Goal: Task Accomplishment & Management: Use online tool/utility

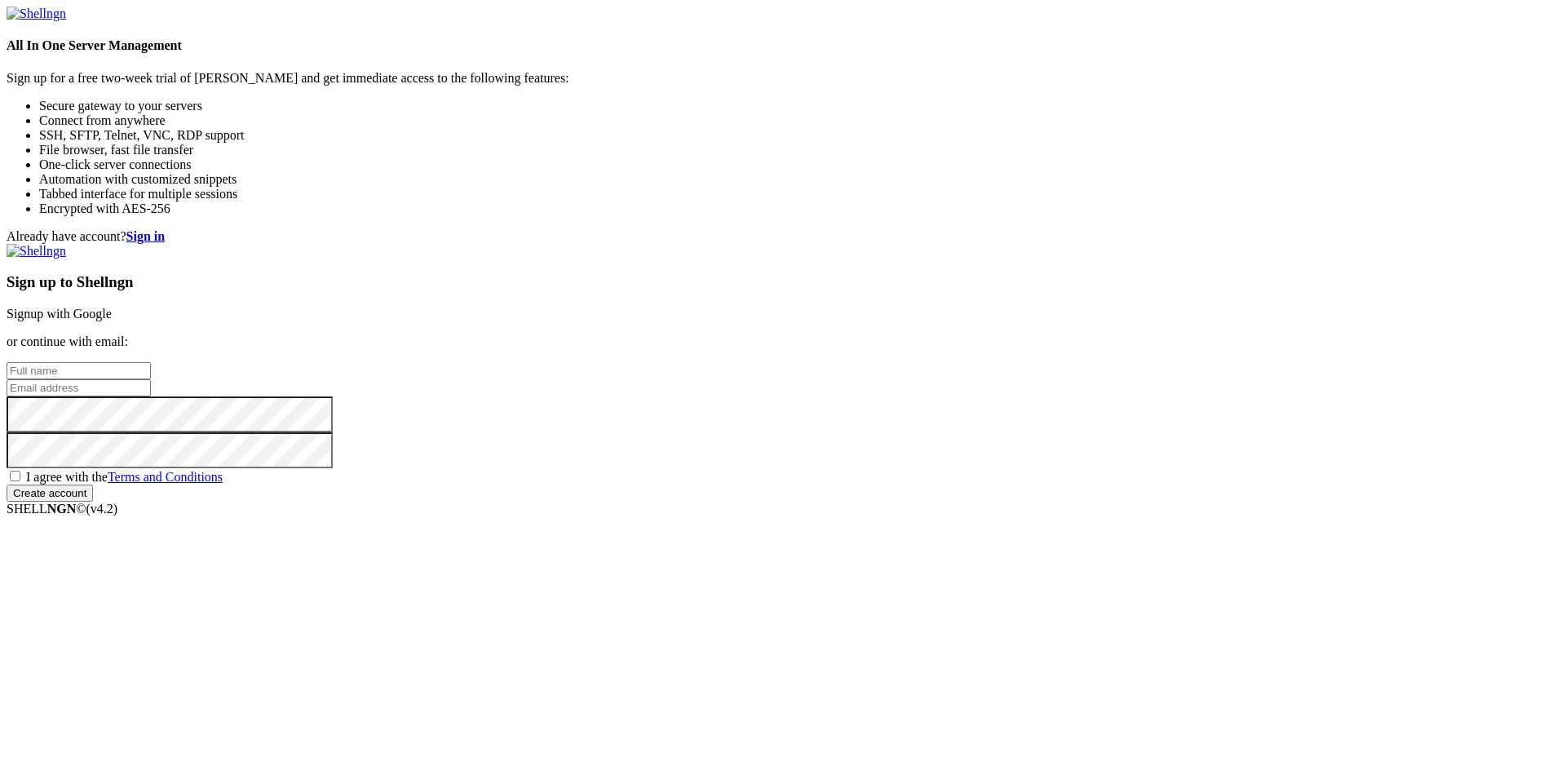
click at [112, 307] on link "Signup with Google" at bounding box center [59, 313] width 105 height 14
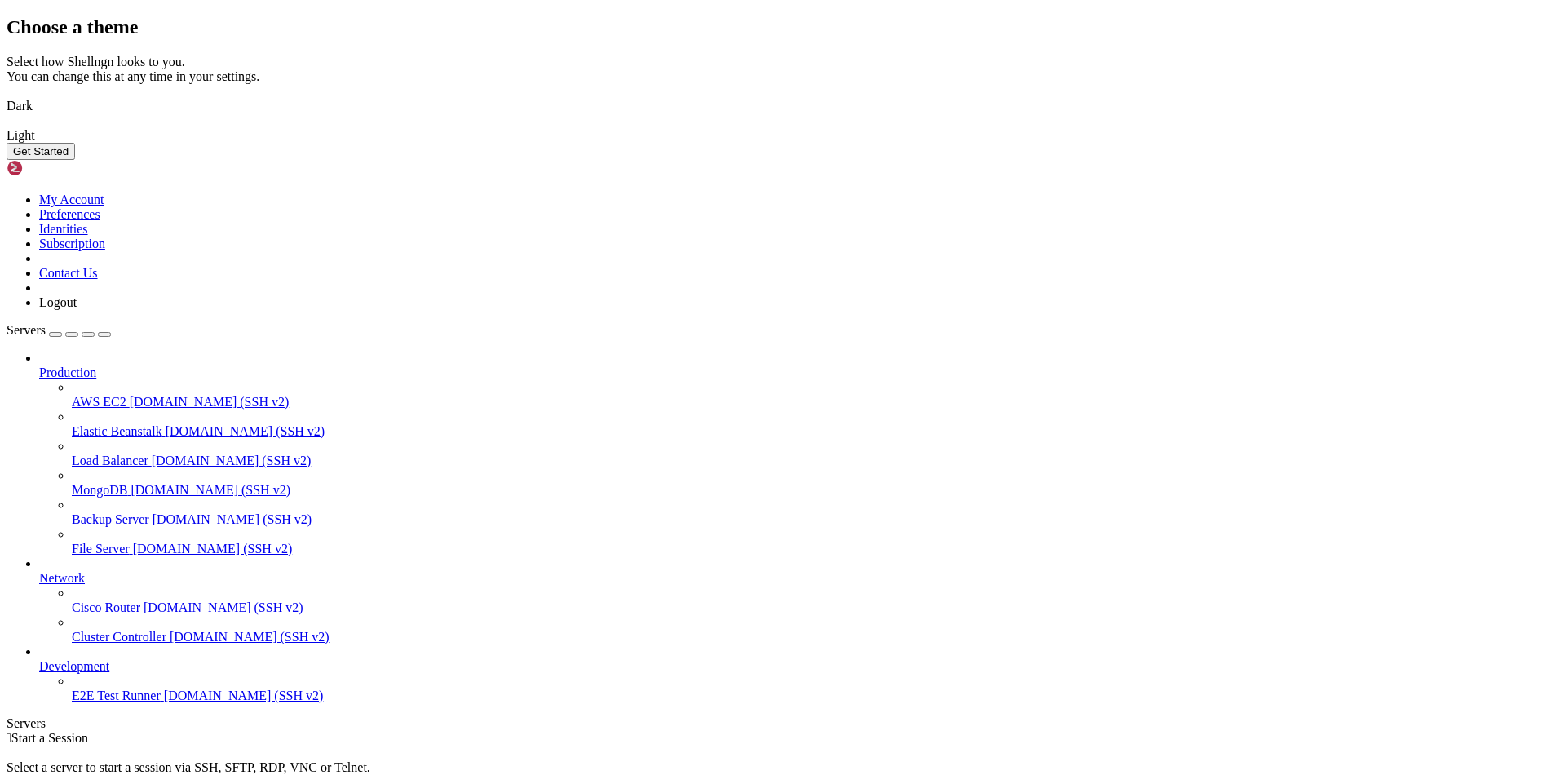
click at [6, 95] on img at bounding box center [6, 95] width 0 height 0
click at [75, 160] on button "Get Started" at bounding box center [41, 151] width 68 height 18
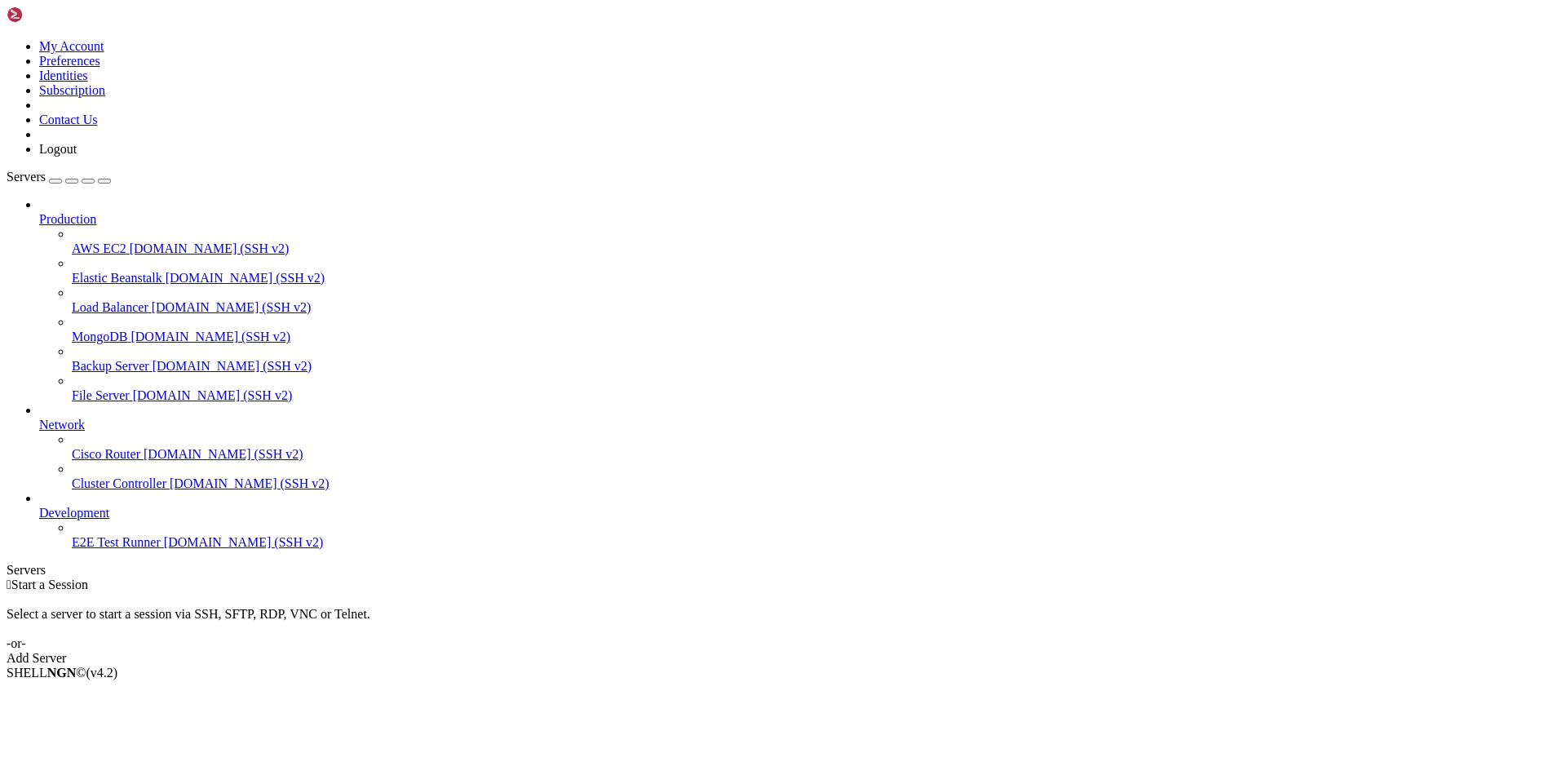
click at [129, 241] on span "[DOMAIN_NAME] (SSH v2)" at bounding box center [209, 248] width 160 height 14
click at [6, 39] on link at bounding box center [6, 39] width 0 height 0
click at [55, 181] on div "button" at bounding box center [55, 181] width 0 height 0
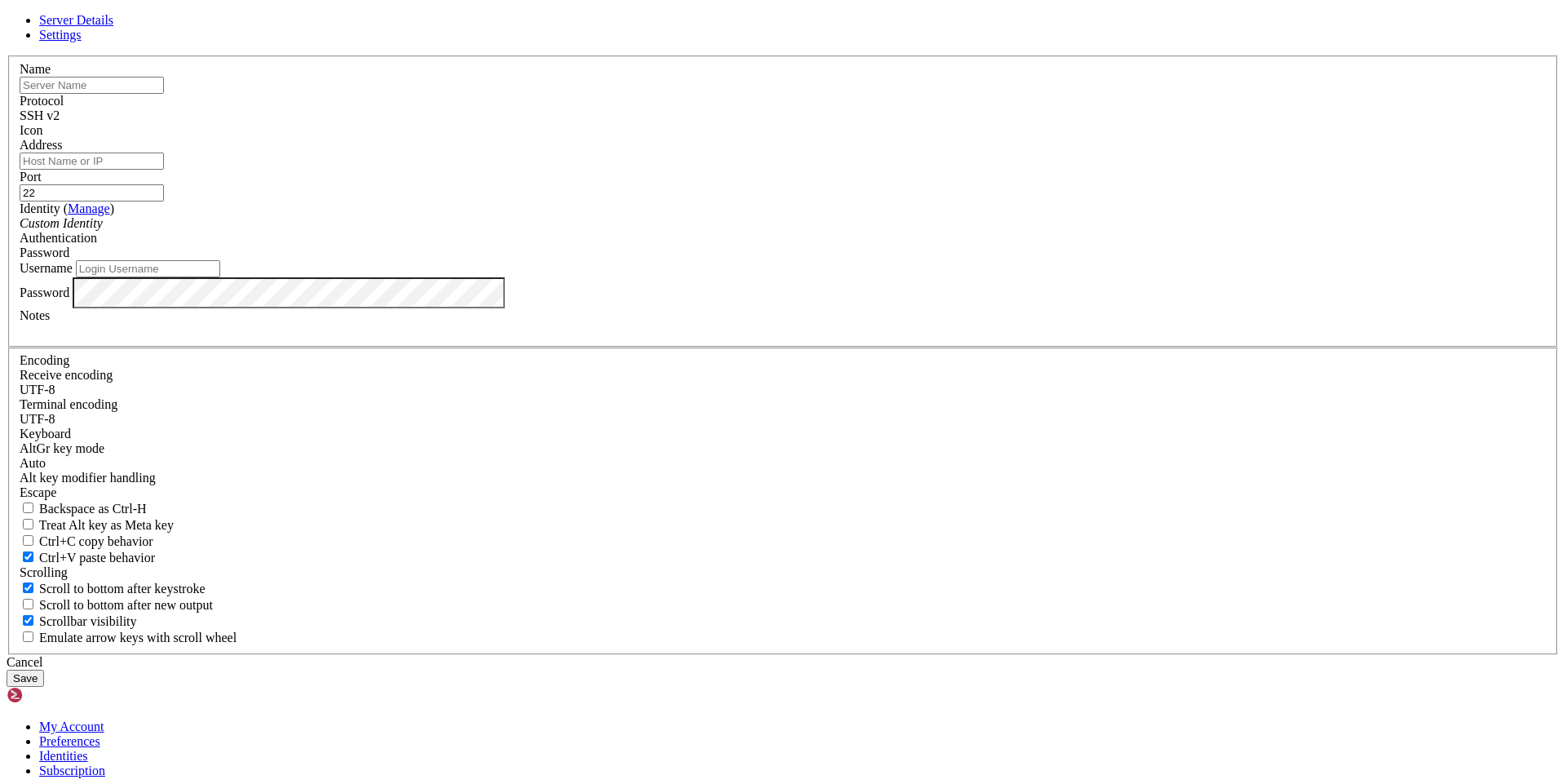
click at [81, 42] on span "Settings" at bounding box center [60, 34] width 43 height 14
click at [6, 55] on link at bounding box center [6, 55] width 0 height 0
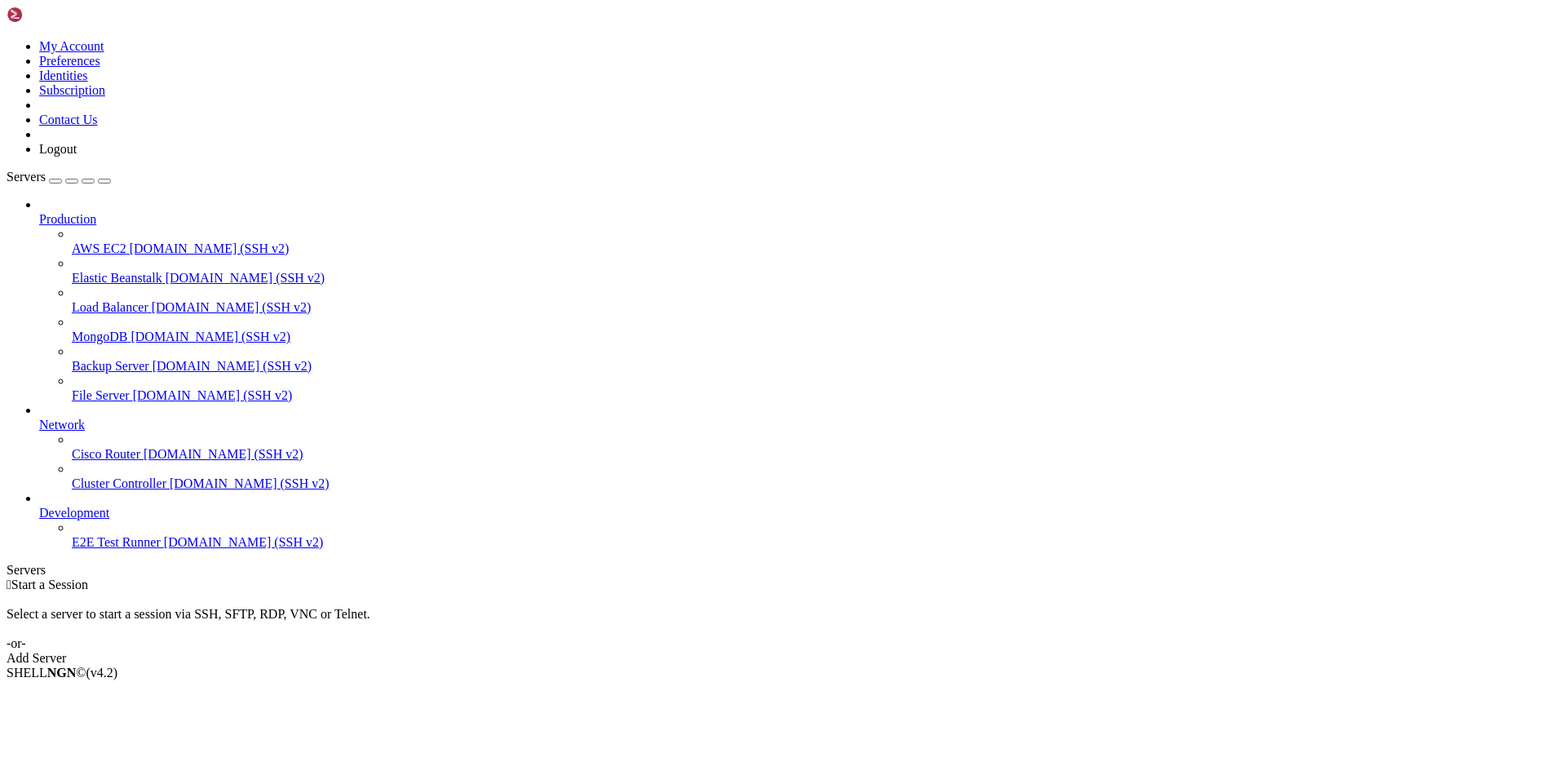
click at [891, 651] on div "Add Server" at bounding box center [783, 658] width 1553 height 15
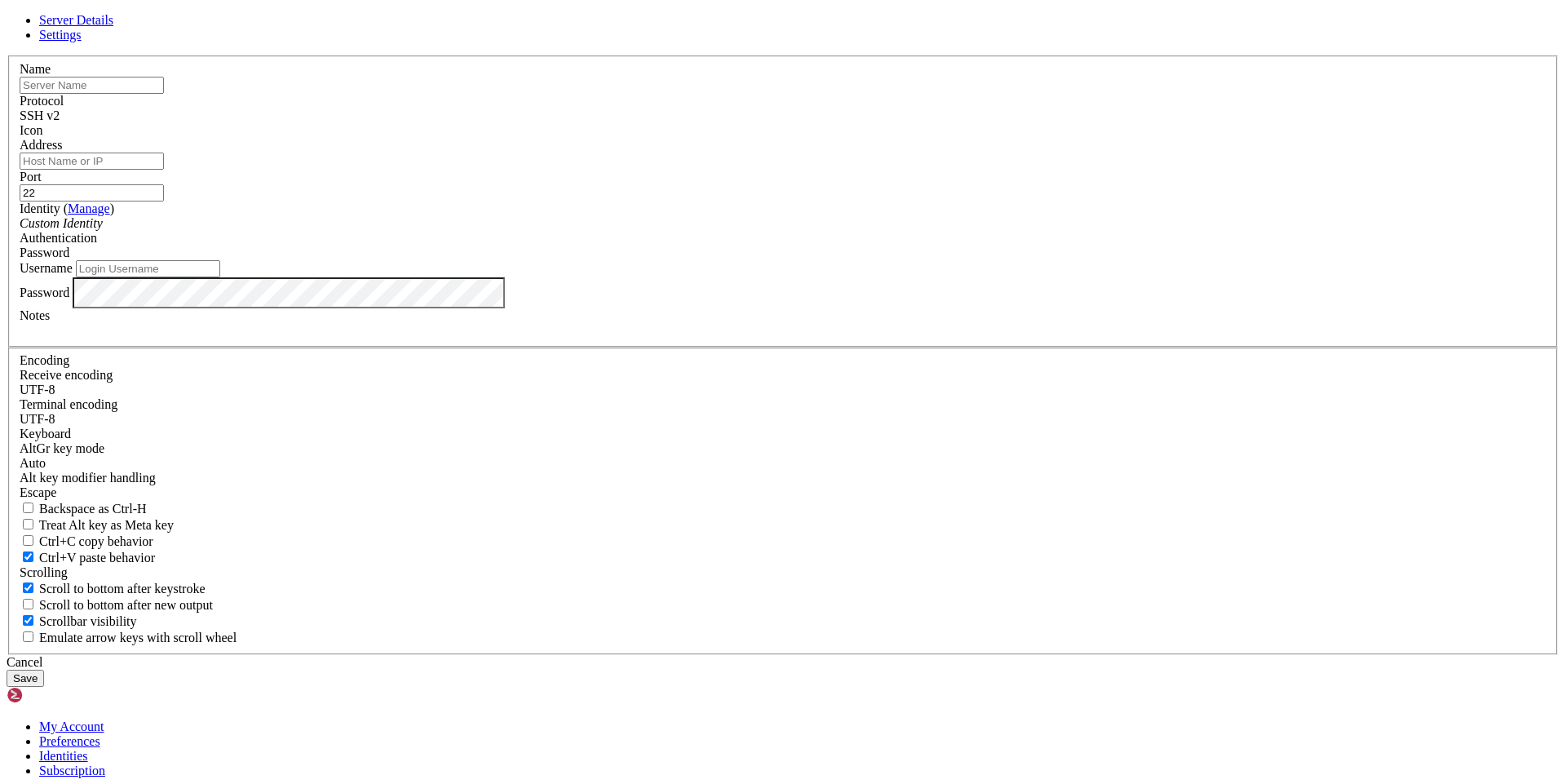
click at [164, 93] on input "text" at bounding box center [92, 85] width 144 height 18
click at [721, 204] on div "Name Protocol SSH v2 Icon Address Port 22 ( Manage )" at bounding box center [783, 355] width 1553 height 599
click at [164, 93] on input "text" at bounding box center [92, 85] width 144 height 18
click at [734, 190] on div "Name Protocol SSH v2 Icon Address Port 22 ( Manage )" at bounding box center [783, 355] width 1553 height 599
click at [6, 55] on icon at bounding box center [6, 55] width 0 height 0
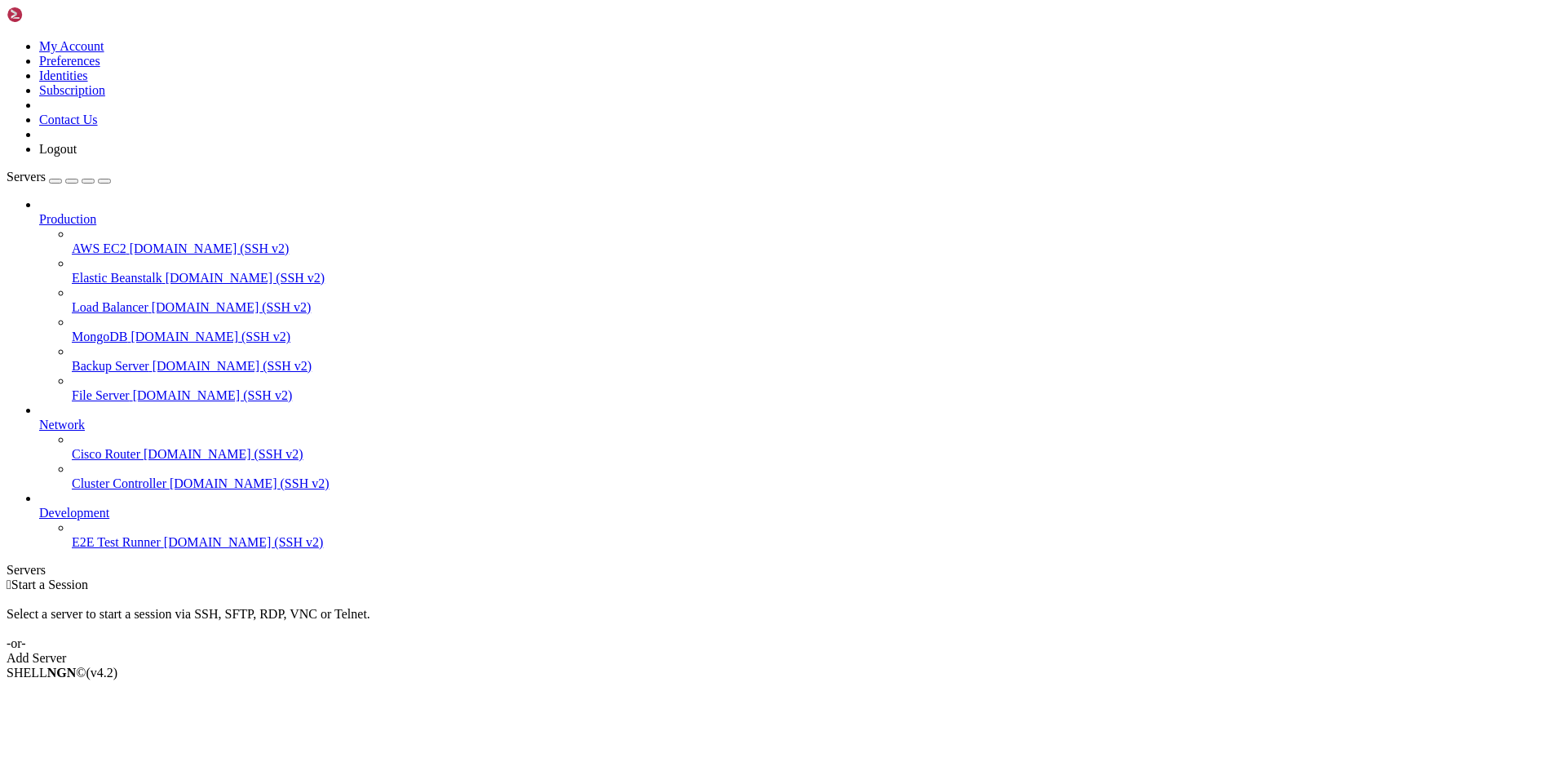
click at [127, 241] on span "AWS EC2" at bounding box center [99, 248] width 55 height 14
click at [6, 39] on icon at bounding box center [6, 39] width 0 height 0
click at [253, 577] on div " Start a Session Select a server to start a session via SSH, SFTP, RDP, VNC or…" at bounding box center [783, 620] width 1553 height 88
click at [6, 39] on icon at bounding box center [6, 39] width 0 height 0
click at [105, 97] on link "Subscription" at bounding box center [71, 90] width 66 height 14
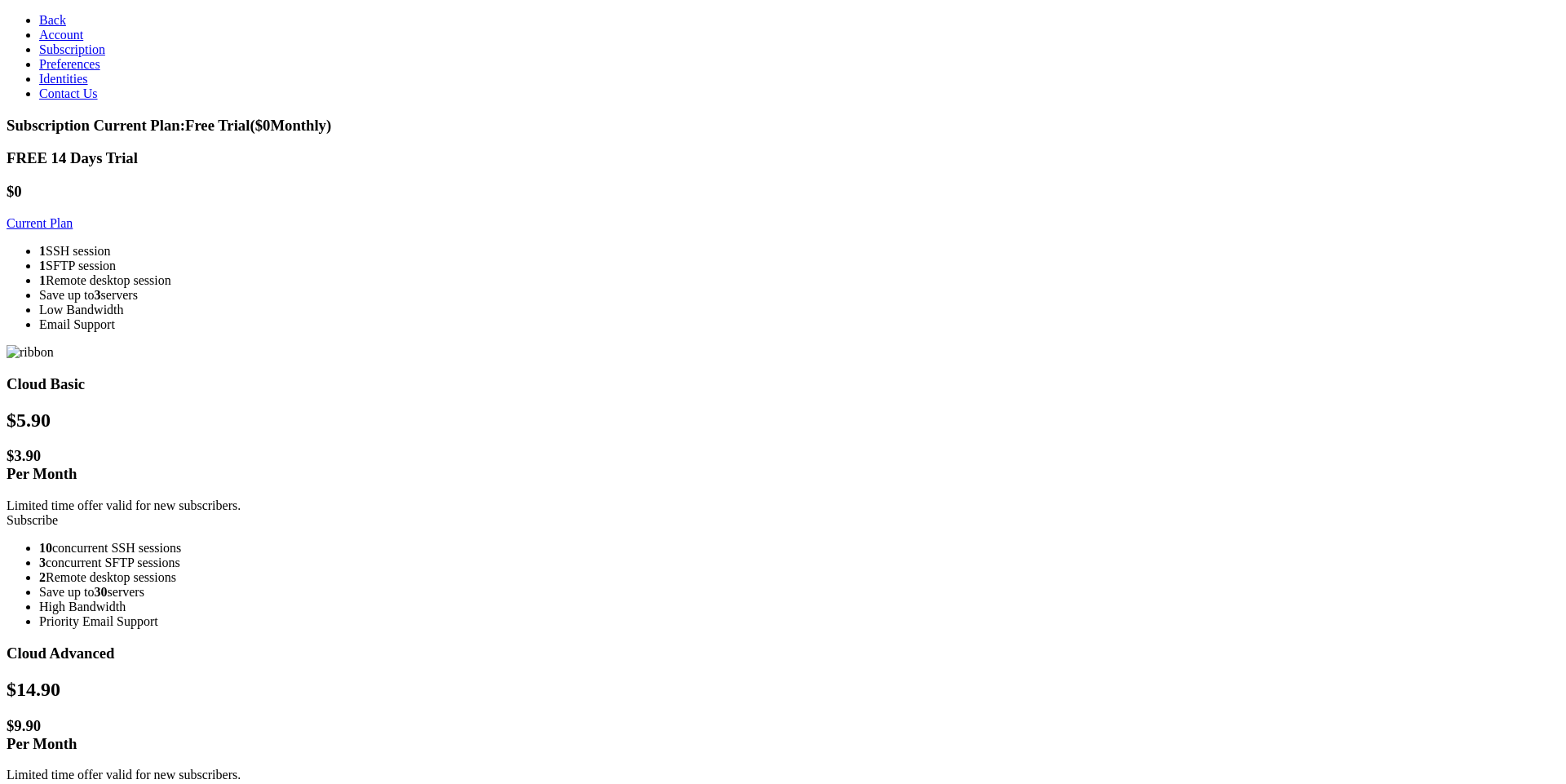
click at [83, 42] on link "Account" at bounding box center [61, 34] width 44 height 14
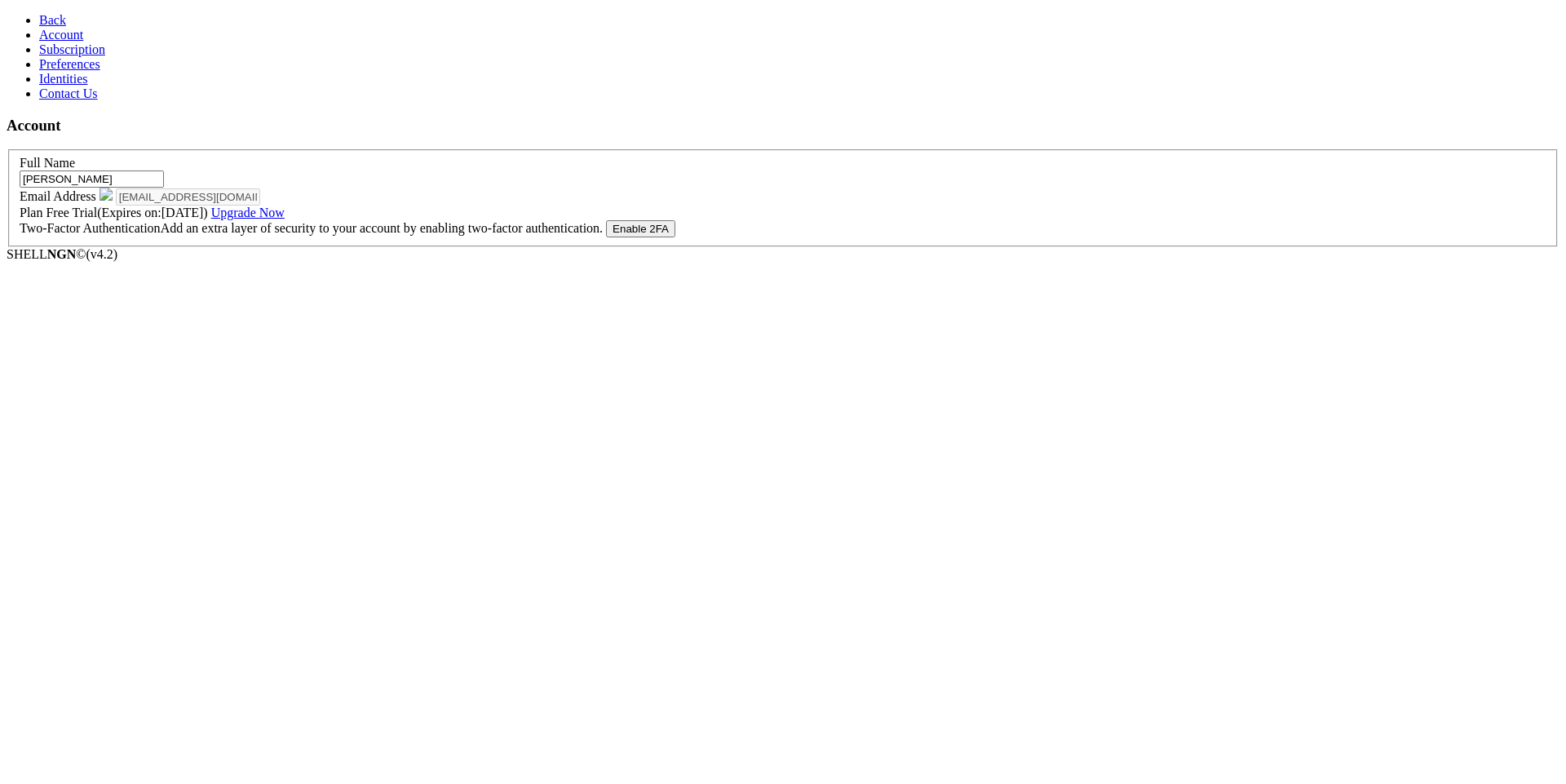
click at [49, 18] on span "Back" at bounding box center [52, 19] width 27 height 14
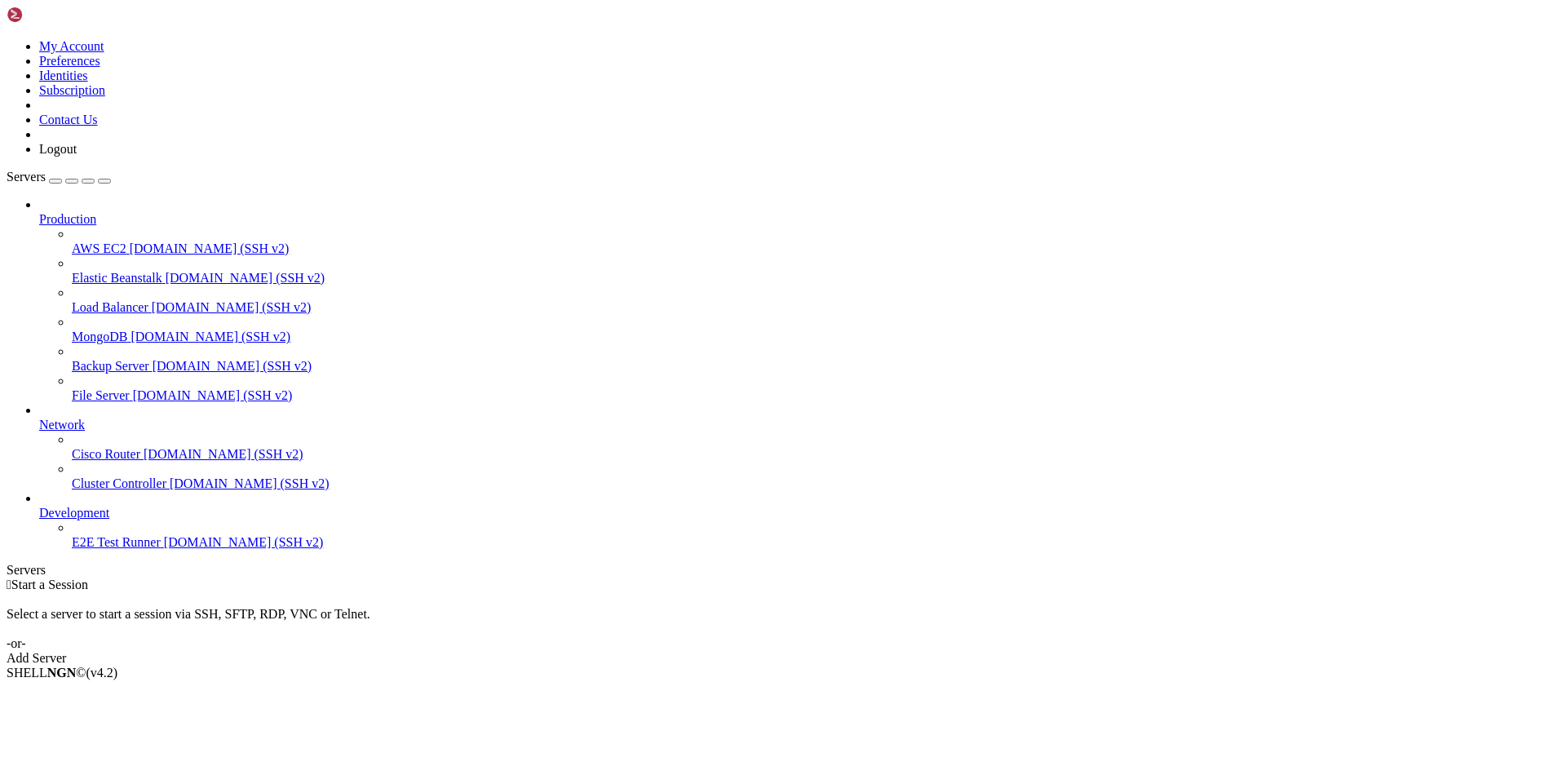
click at [118, 212] on link "Production" at bounding box center [799, 219] width 1521 height 15
click at [164, 549] on span "[DOMAIN_NAME] (SSH v2)" at bounding box center [243, 542] width 160 height 14
click at [891, 651] on div "Add Server" at bounding box center [783, 658] width 1553 height 15
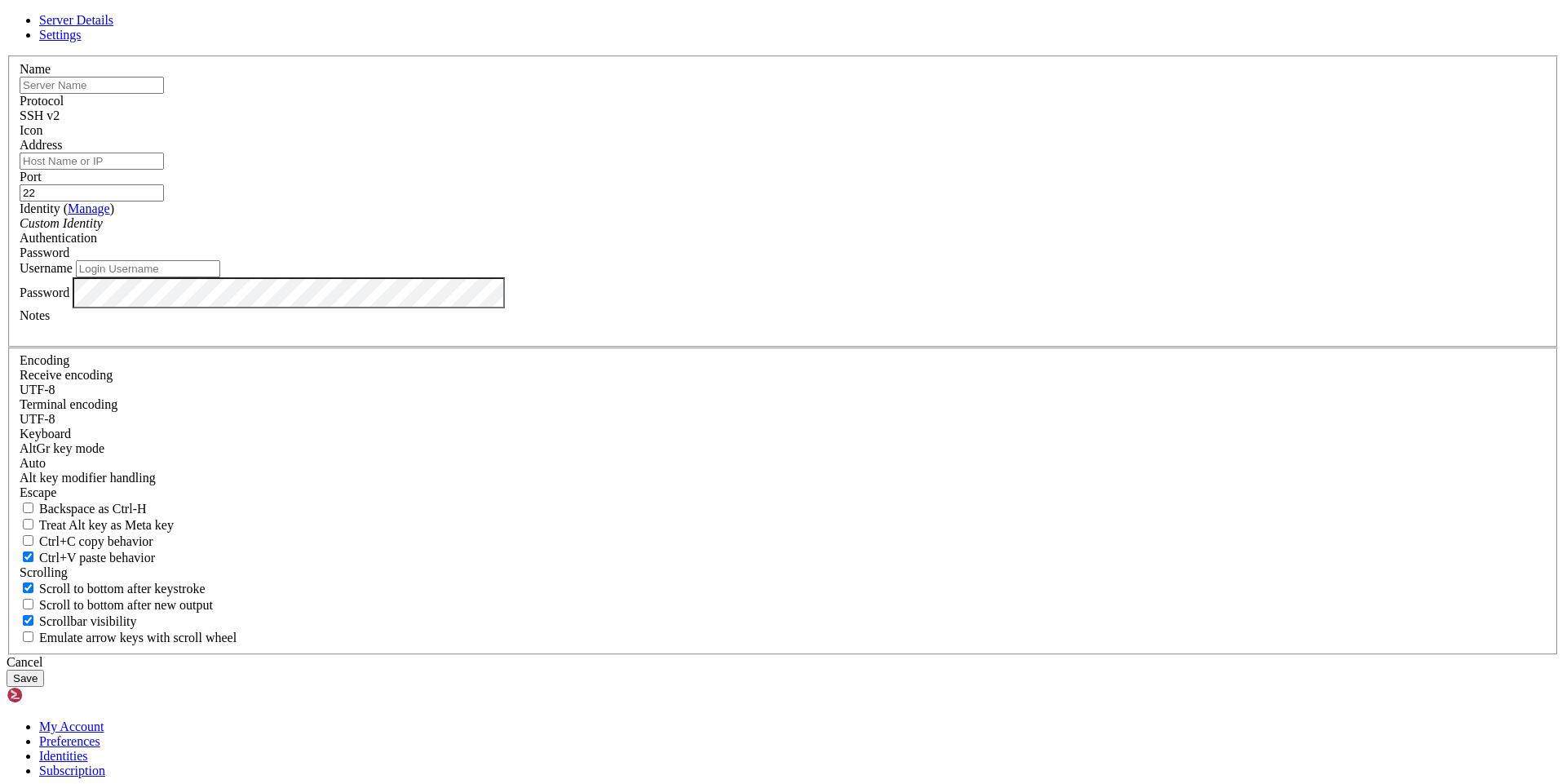
click at [164, 93] on input "text" at bounding box center [92, 85] width 144 height 18
type input "hpc"
click at [782, 169] on div "Address" at bounding box center [783, 153] width 1527 height 31
click at [164, 169] on input "Address" at bounding box center [92, 161] width 144 height 18
type input "u"
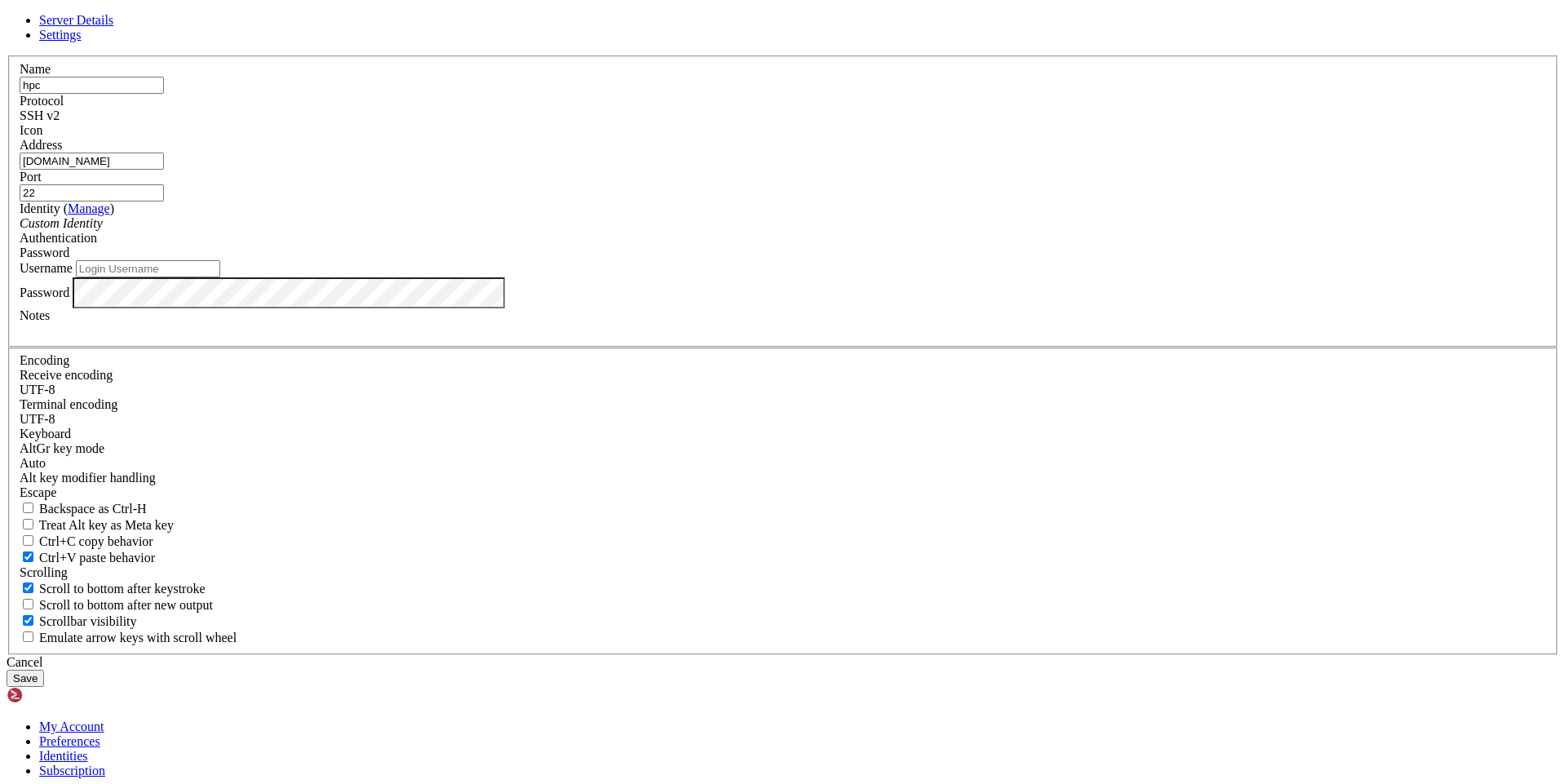
type input "[DOMAIN_NAME]"
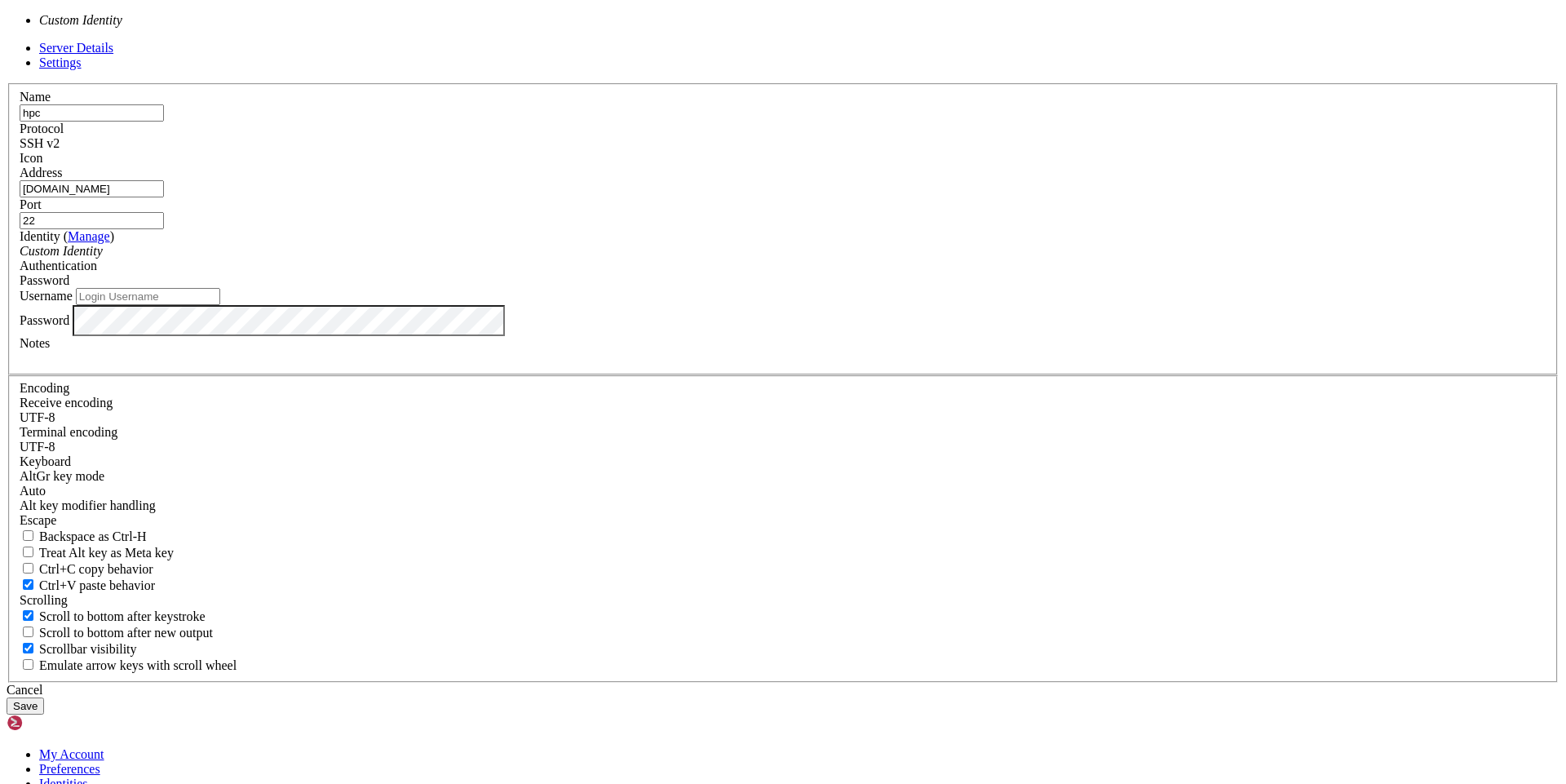
click at [738, 259] on div "Custom Identity" at bounding box center [783, 251] width 1527 height 15
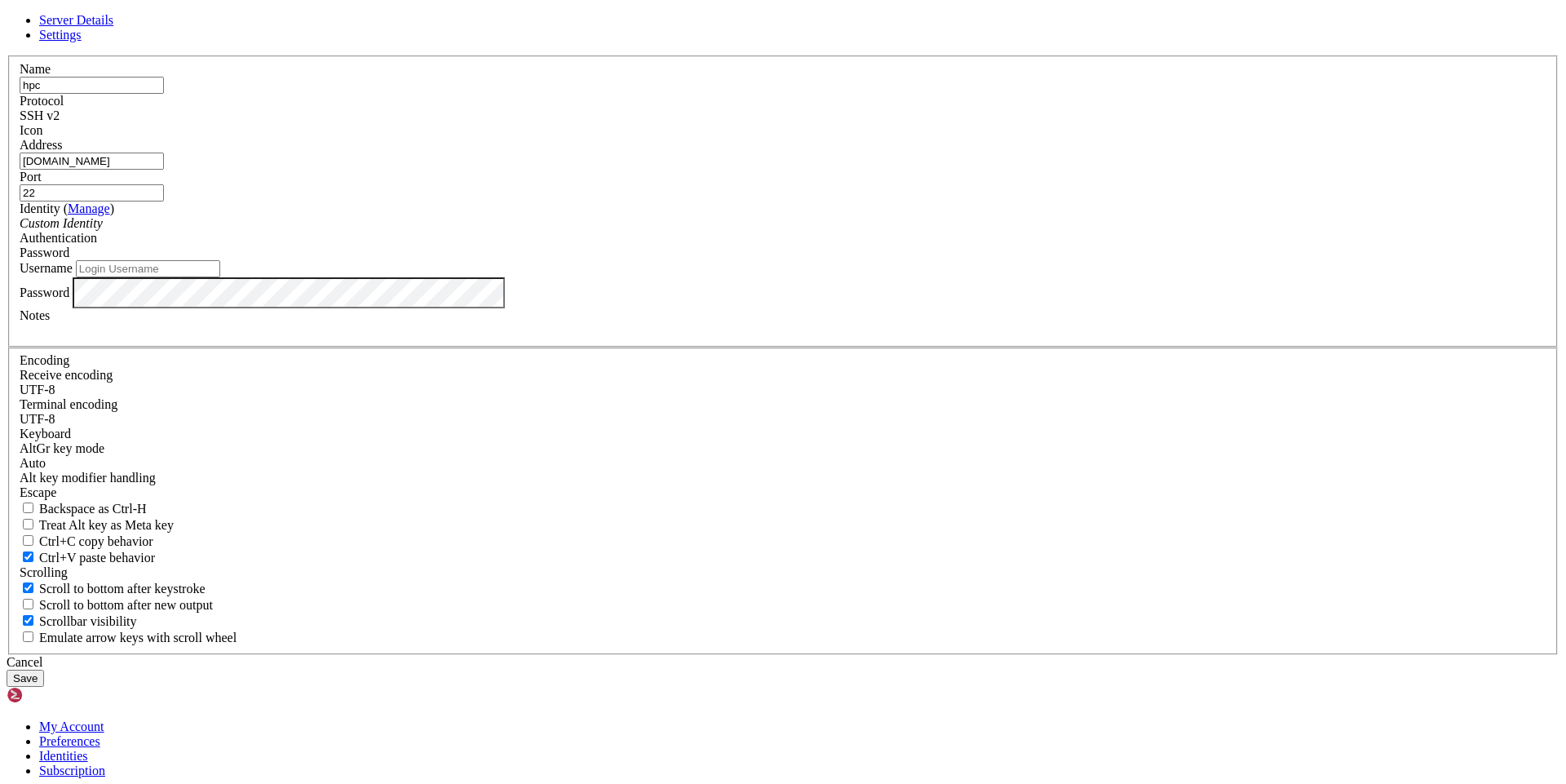
click at [738, 231] on div "Custom Identity" at bounding box center [783, 224] width 1527 height 15
click at [69, 259] on span "Password" at bounding box center [44, 251] width 50 height 14
click at [220, 277] on input "Username" at bounding box center [148, 268] width 144 height 18
click at [220, 277] on input "diego.[PERSON_NAME]" at bounding box center [148, 268] width 144 height 18
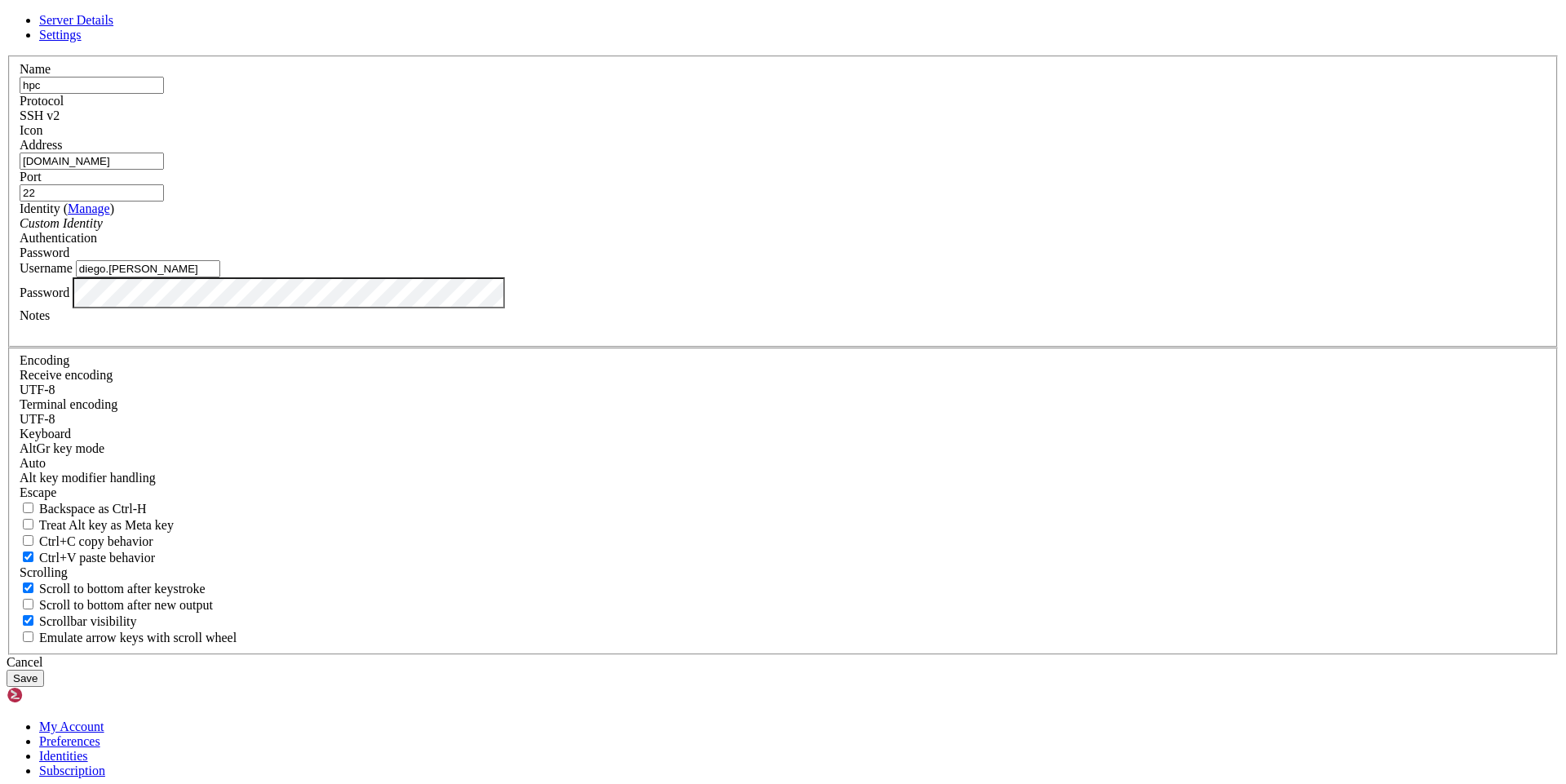
click at [220, 277] on input "diego.[PERSON_NAME]" at bounding box center [148, 268] width 144 height 18
paste input "[PERSON_NAME].[PERSON_NAME]@khipu.edu.utec."
type input "[PERSON_NAME].[PERSON_NAME]"
click at [44, 669] on button "Save" at bounding box center [25, 678] width 38 height 18
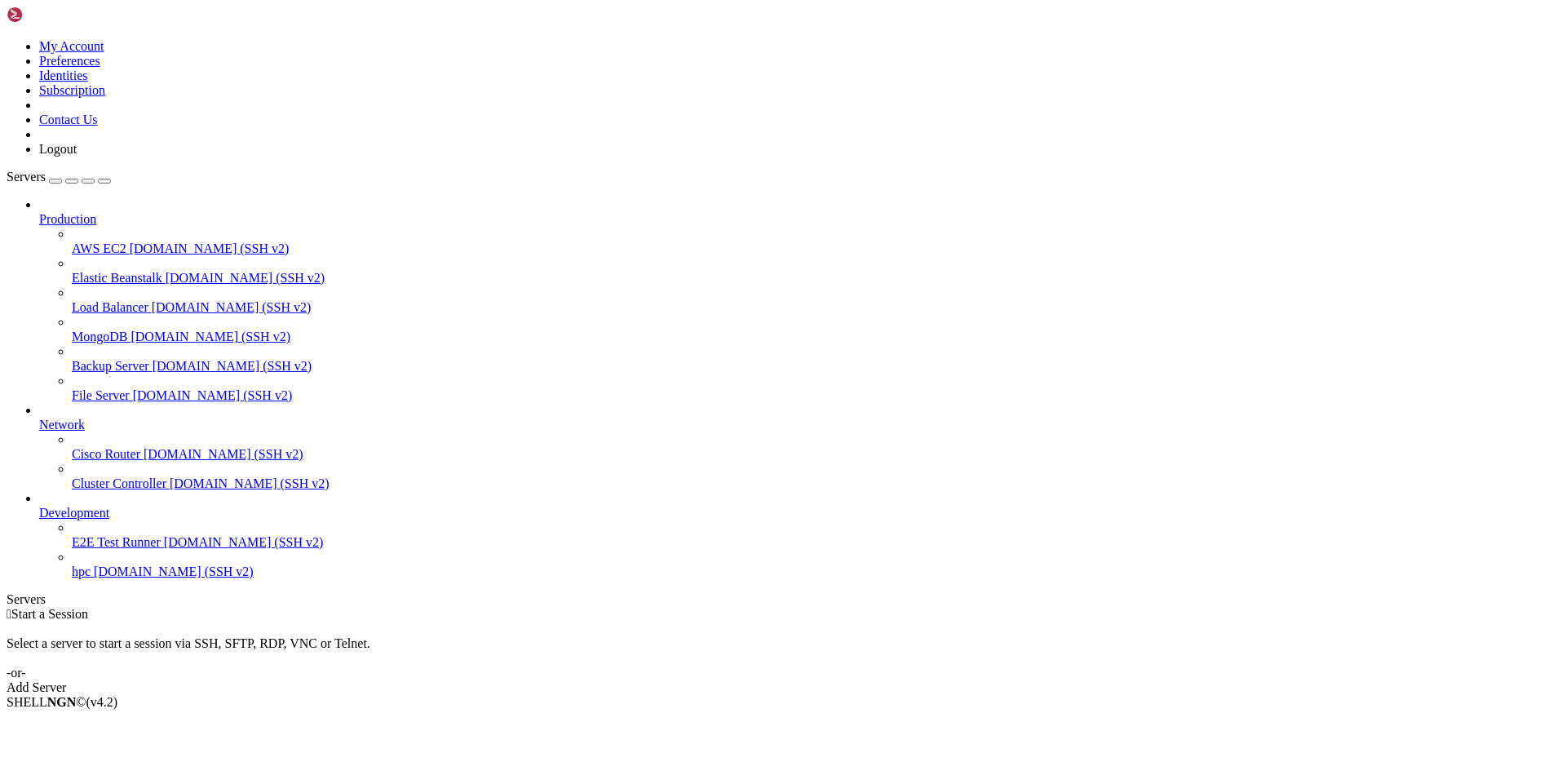
click at [93, 578] on span "[DOMAIN_NAME] (SSH v2)" at bounding box center [173, 570] width 160 height 14
click at [82, 578] on span "hpc" at bounding box center [81, 570] width 18 height 14
click at [82, 722] on span "Connect" at bounding box center [60, 729] width 43 height 14
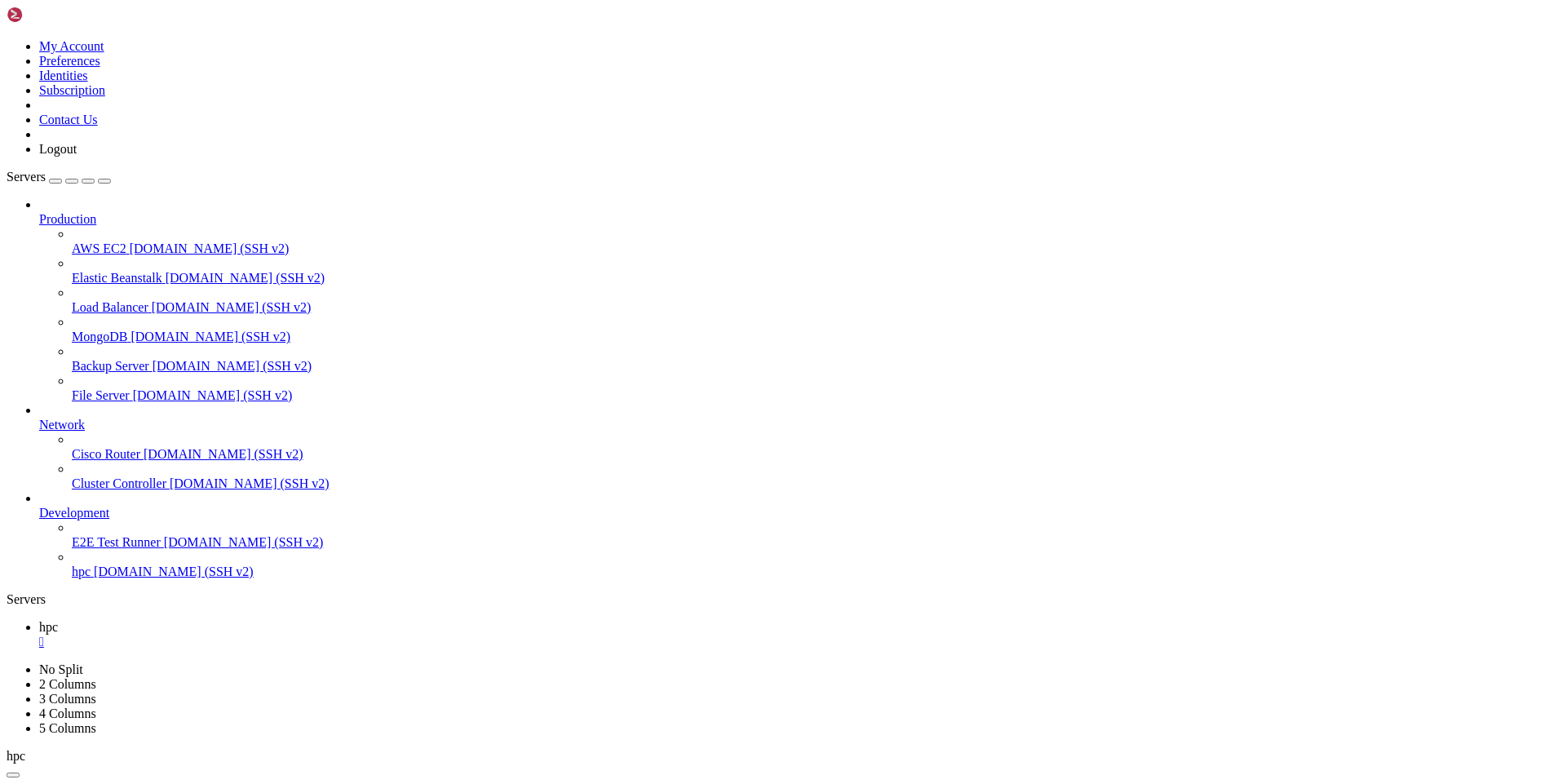
scroll to position [7, 2]
